Goal: Navigation & Orientation: Find specific page/section

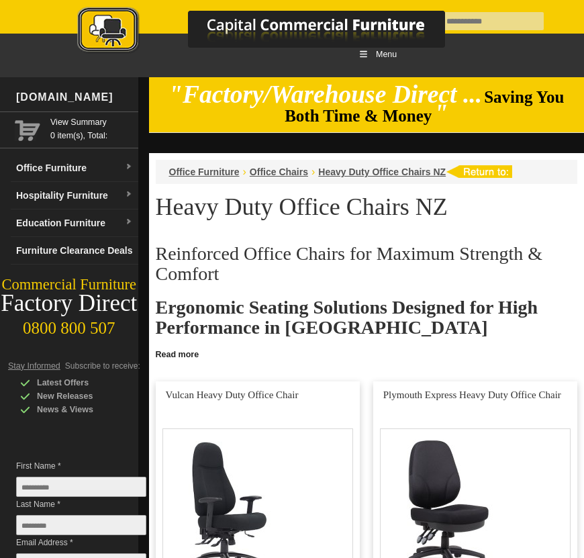
click at [474, 16] on img at bounding box center [275, 31] width 470 height 49
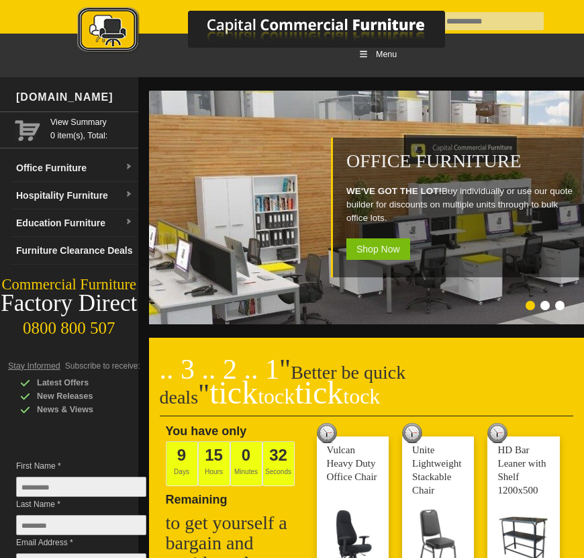
click at [505, 19] on img at bounding box center [275, 31] width 470 height 49
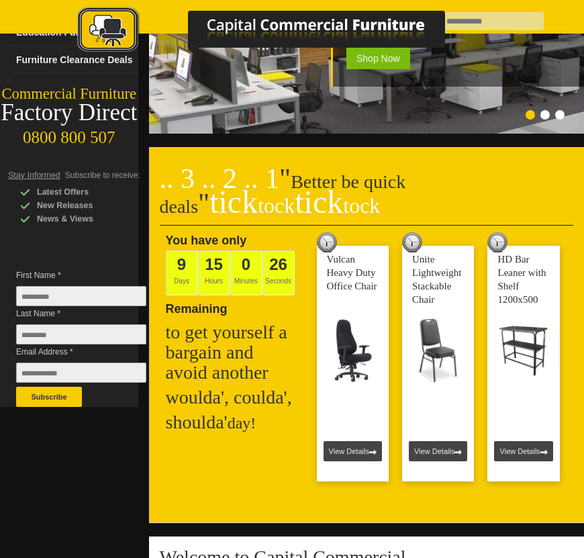
scroll to position [201, 0]
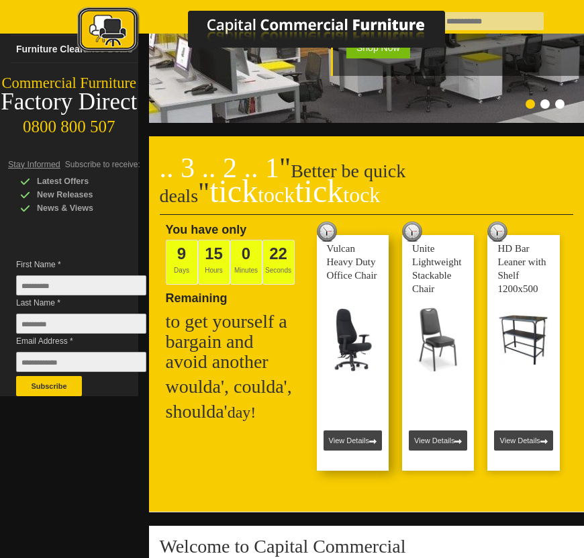
click at [351, 263] on link at bounding box center [353, 353] width 72 height 236
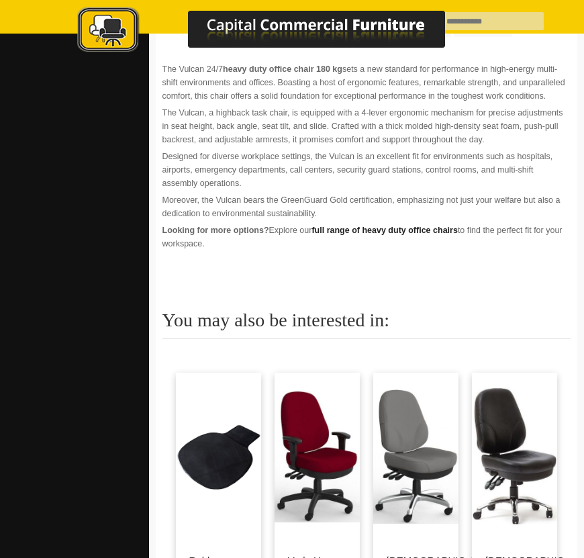
scroll to position [1075, 0]
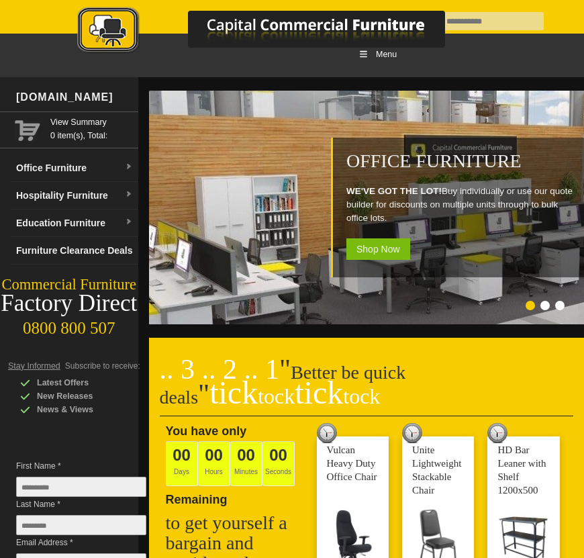
scroll to position [201, 0]
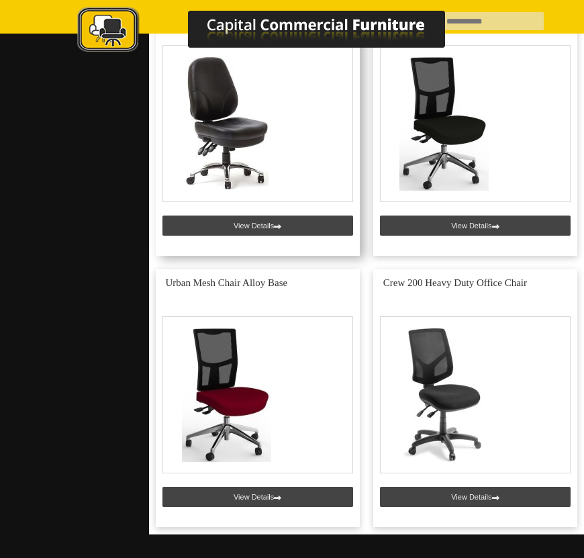
scroll to position [1209, 0]
